Goal: Task Accomplishment & Management: Use online tool/utility

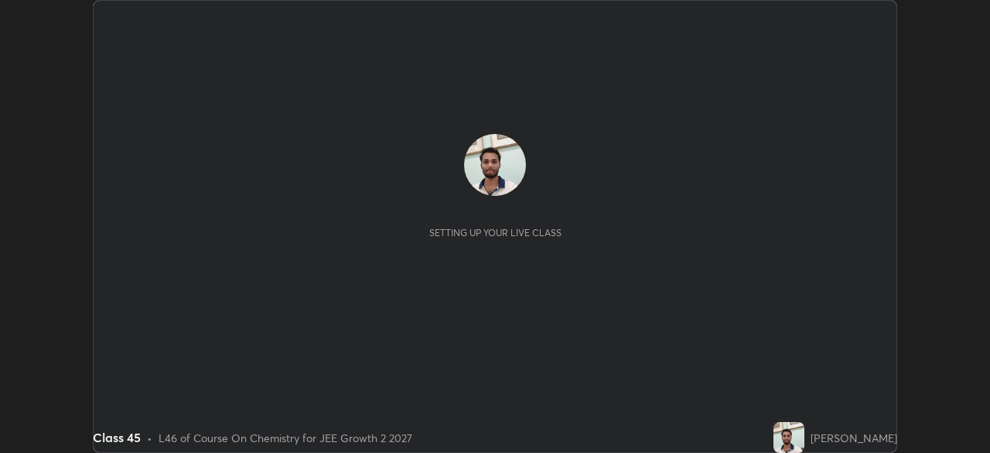
scroll to position [453, 990]
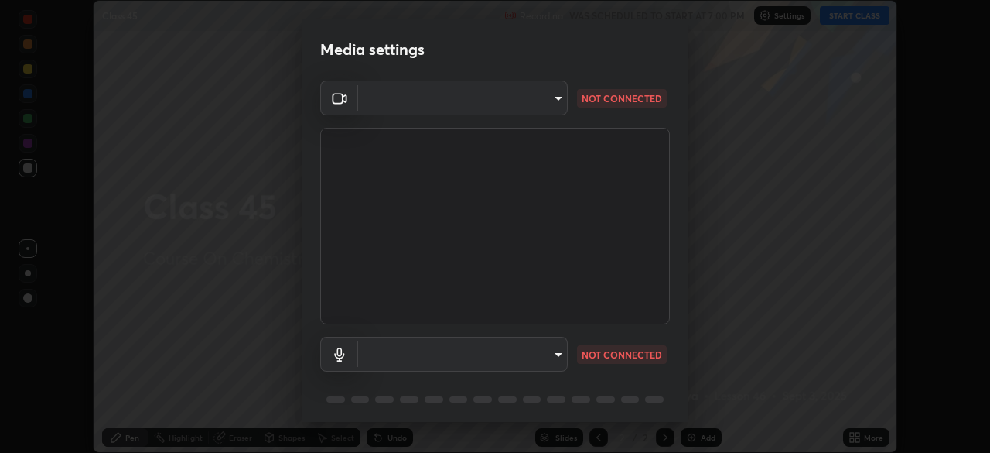
type input "e15fe1ebf70cde3bfcbeee335f8652014c7a9185cc29a01d69aea44f35fb34b8"
type input "default"
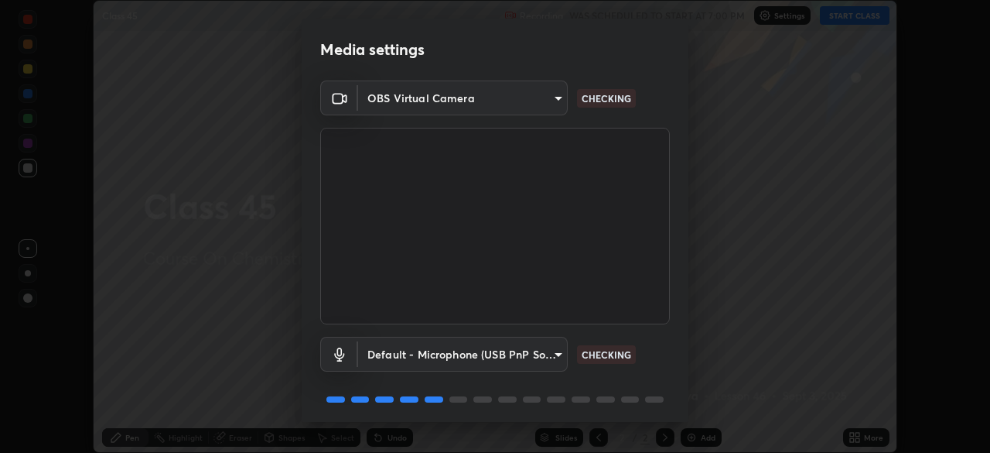
scroll to position [55, 0]
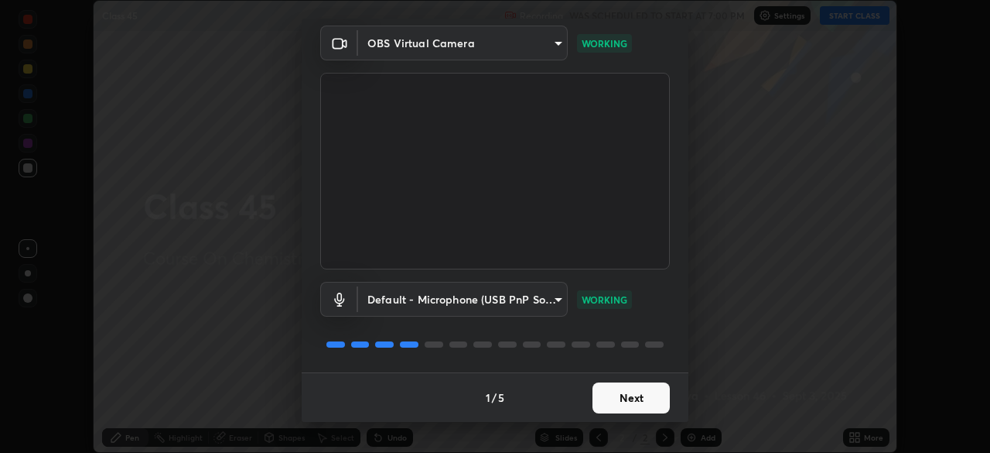
click at [627, 396] on button "Next" at bounding box center [631, 397] width 77 height 31
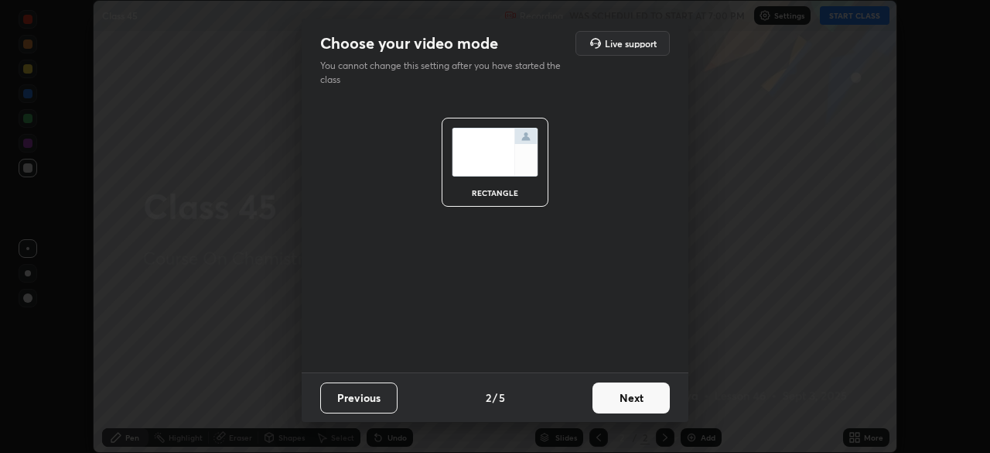
click at [621, 396] on button "Next" at bounding box center [631, 397] width 77 height 31
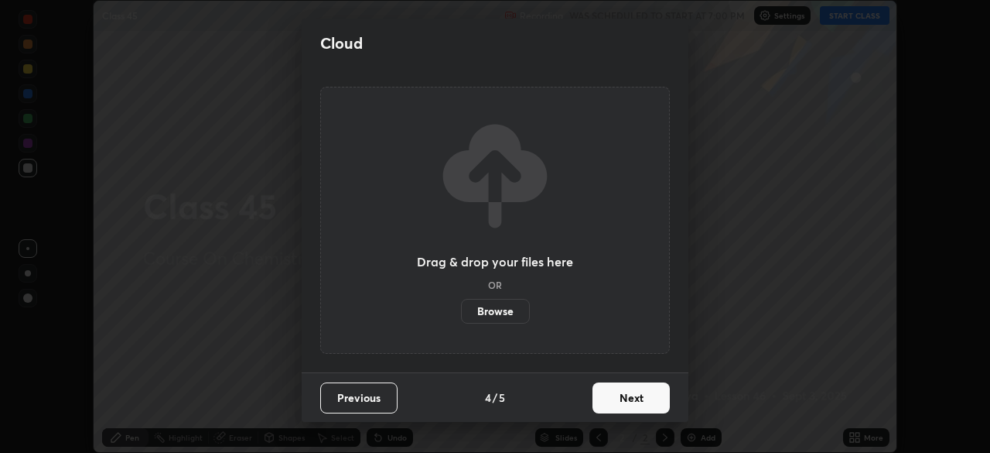
click at [622, 401] on button "Next" at bounding box center [631, 397] width 77 height 31
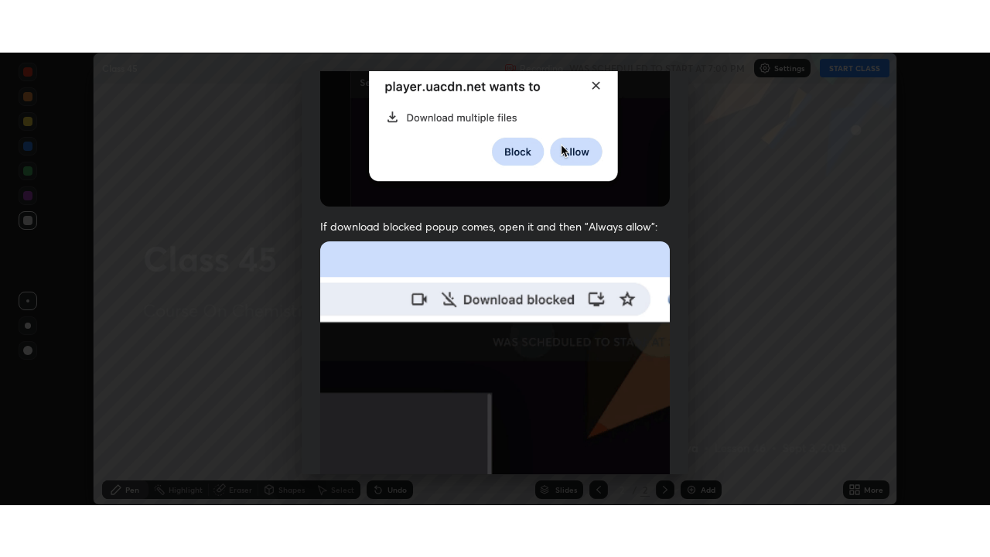
scroll to position [371, 0]
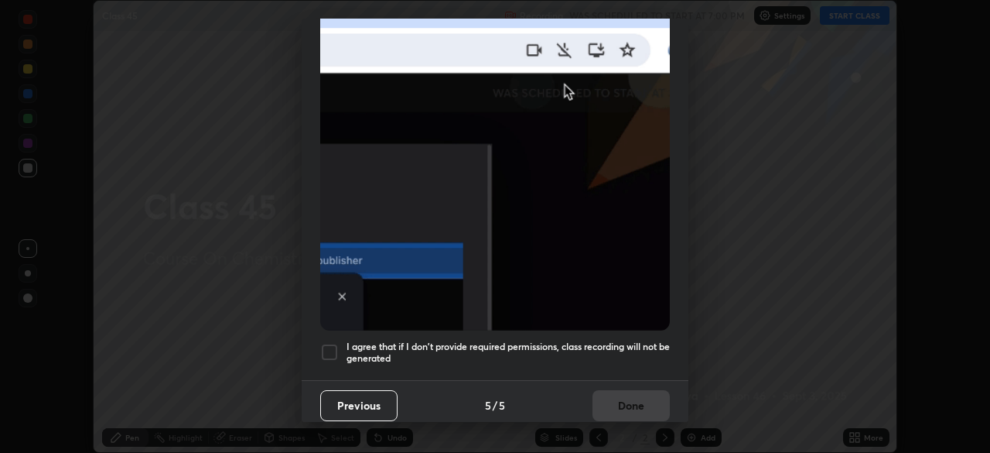
click at [331, 346] on div at bounding box center [329, 352] width 19 height 19
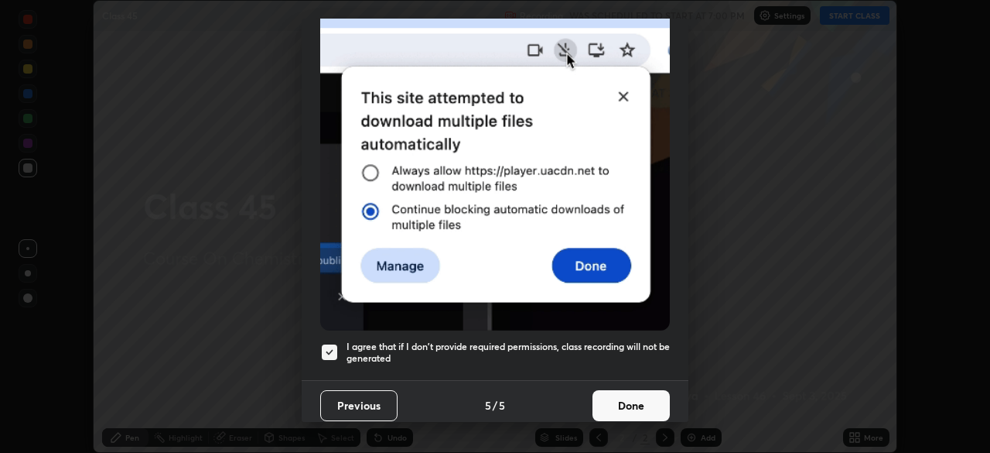
click at [640, 394] on button "Done" at bounding box center [631, 405] width 77 height 31
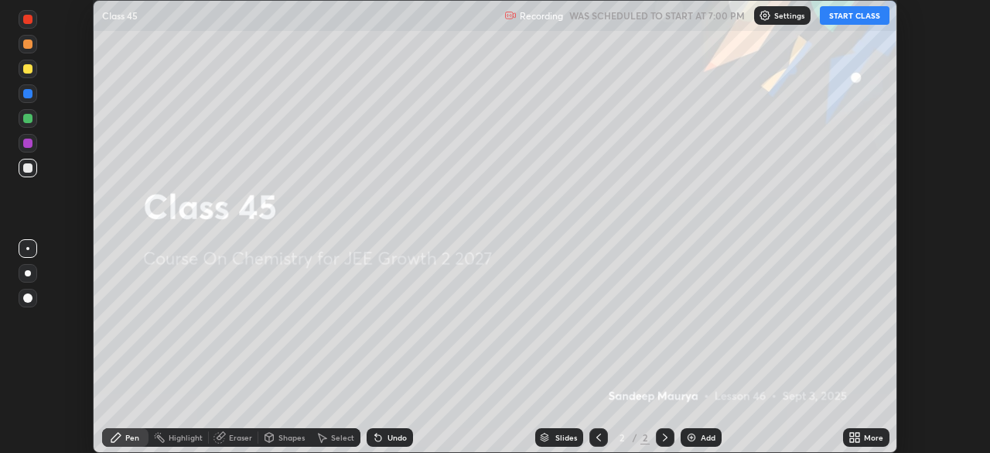
click at [853, 19] on button "START CLASS" at bounding box center [855, 15] width 70 height 19
click at [692, 446] on div "Add" at bounding box center [701, 437] width 41 height 19
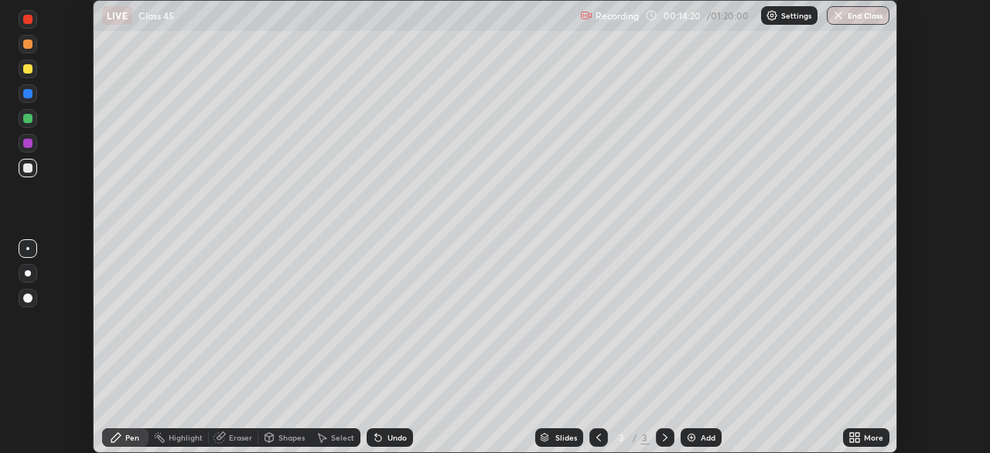
click at [855, 439] on icon at bounding box center [855, 437] width 12 height 12
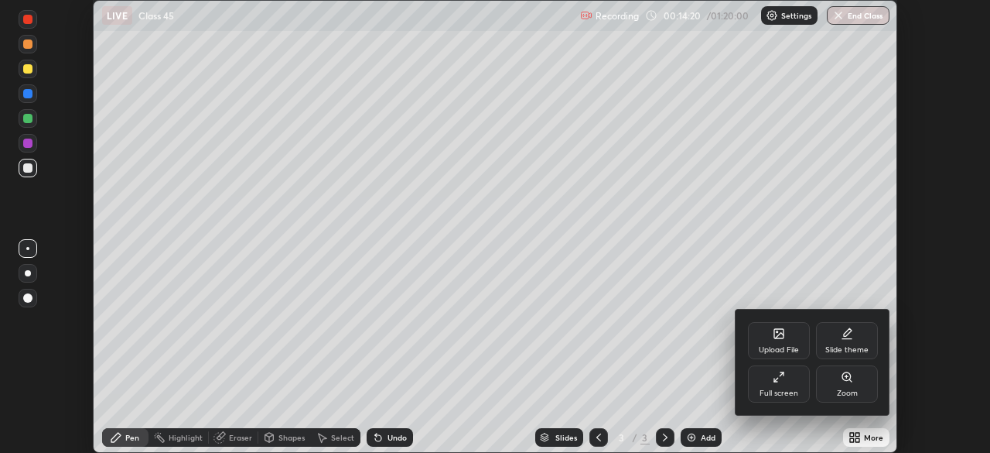
click at [776, 392] on div "Full screen" at bounding box center [779, 393] width 39 height 8
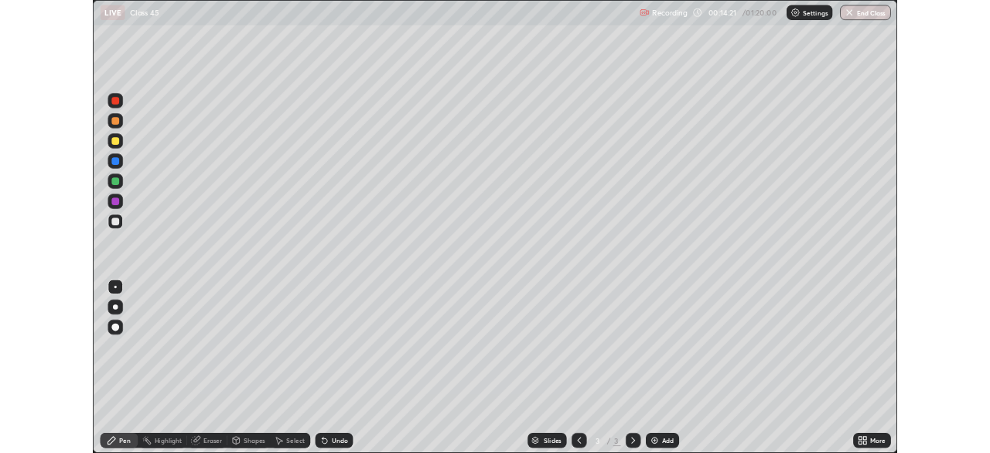
scroll to position [557, 990]
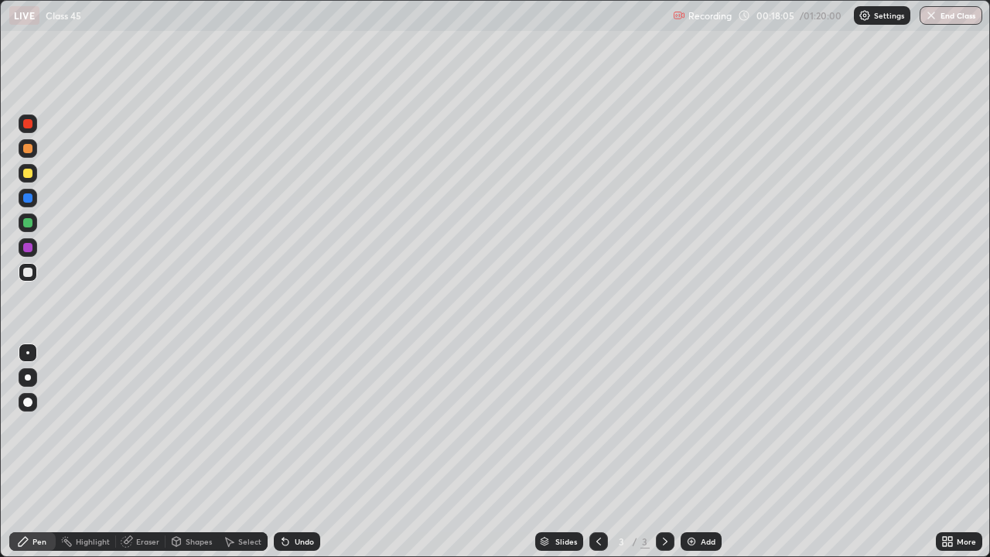
click at [302, 452] on div "Undo" at bounding box center [304, 542] width 19 height 8
click at [31, 248] on div at bounding box center [27, 247] width 9 height 9
click at [688, 452] on img at bounding box center [691, 541] width 12 height 12
click at [27, 173] on div at bounding box center [27, 173] width 9 height 9
click at [27, 248] on div at bounding box center [27, 247] width 9 height 9
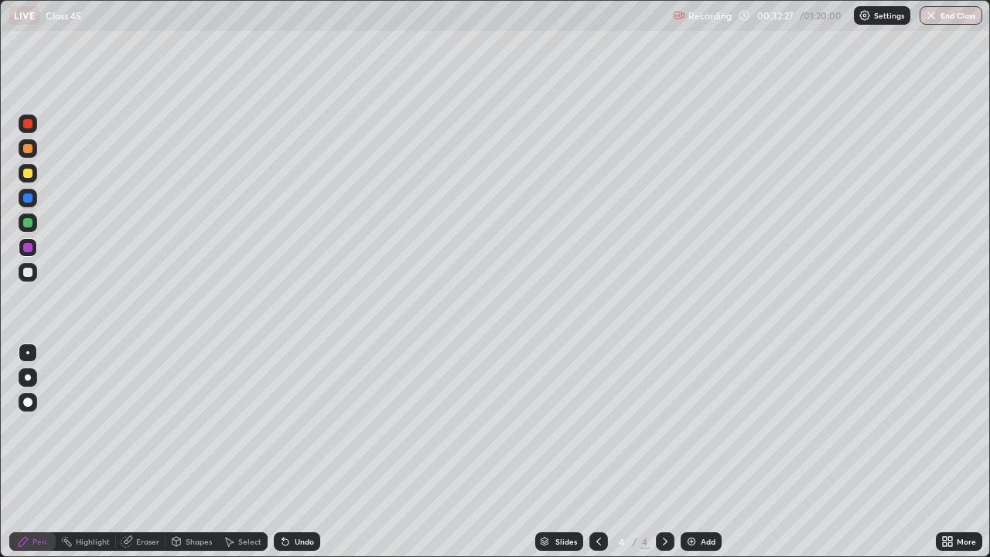
click at [32, 223] on div at bounding box center [27, 222] width 9 height 9
click at [686, 452] on div "Add" at bounding box center [701, 541] width 41 height 19
click at [31, 169] on div at bounding box center [28, 173] width 19 height 19
click at [689, 452] on img at bounding box center [691, 541] width 12 height 12
click at [291, 452] on div "Undo" at bounding box center [297, 541] width 46 height 19
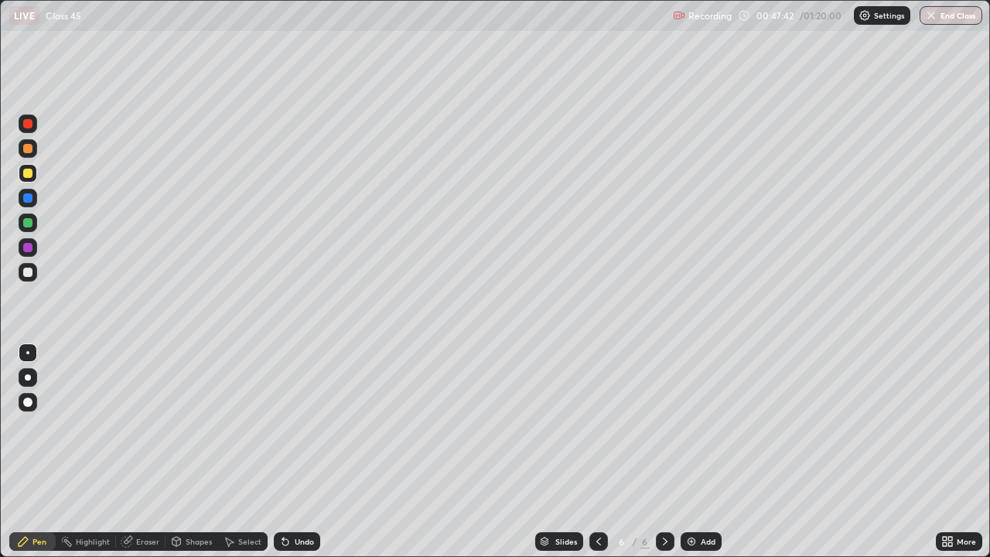
click at [299, 452] on div "Undo" at bounding box center [297, 541] width 46 height 19
click at [299, 452] on div "Undo" at bounding box center [304, 542] width 19 height 8
click at [145, 452] on div "Eraser" at bounding box center [147, 542] width 23 height 8
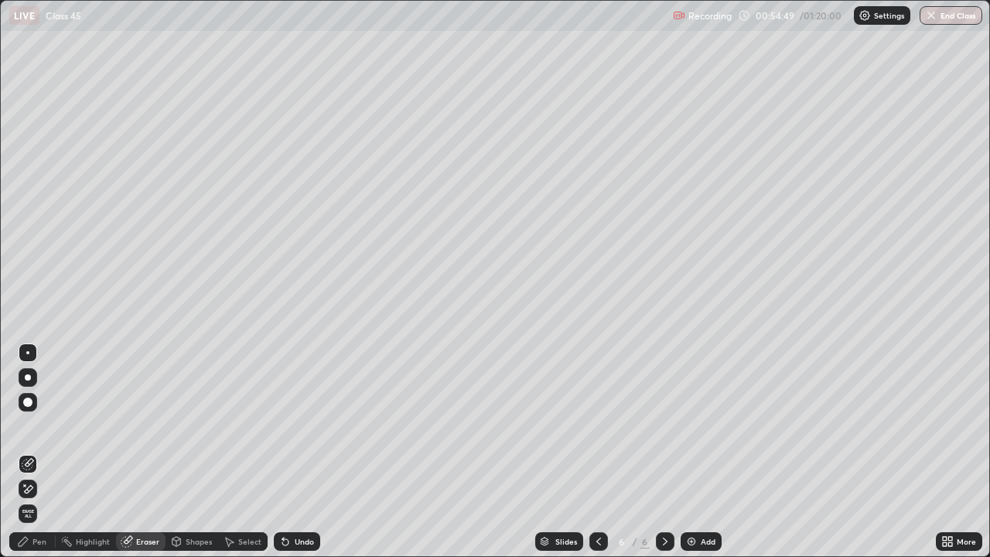
click at [40, 452] on div "Pen" at bounding box center [32, 541] width 46 height 19
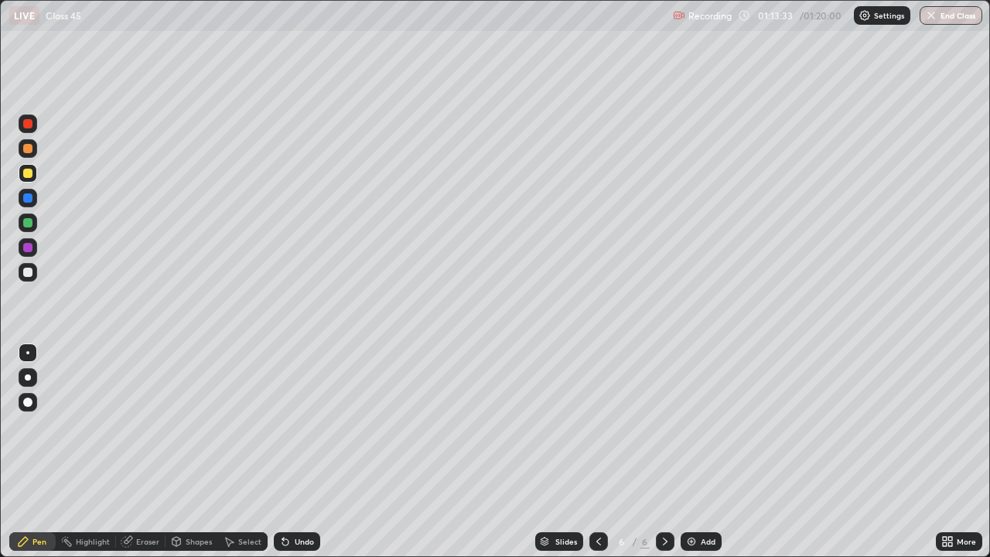
click at [933, 15] on img "button" at bounding box center [931, 15] width 12 height 12
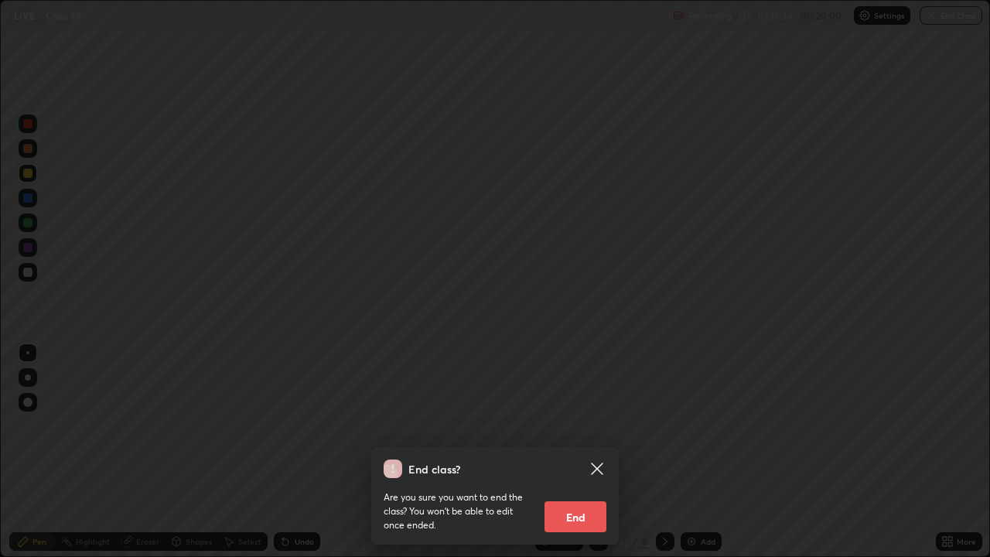
click at [582, 452] on button "End" at bounding box center [576, 516] width 62 height 31
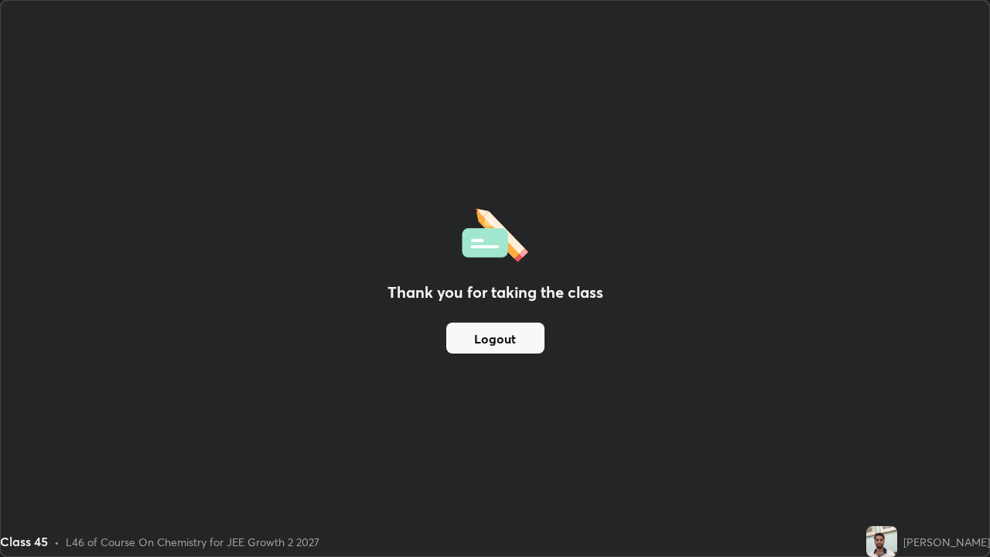
click at [753, 360] on div "Thank you for taking the class Logout" at bounding box center [495, 278] width 989 height 555
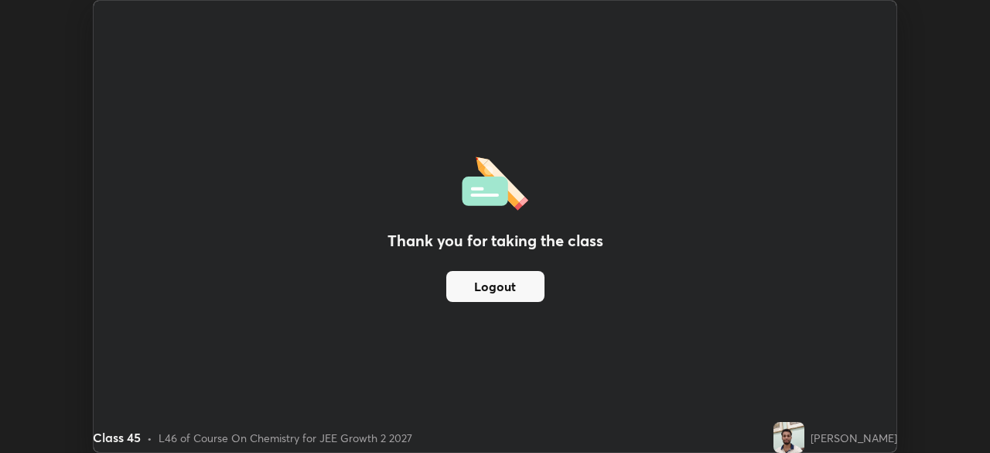
scroll to position [76902, 76365]
